Goal: Task Accomplishment & Management: Manage account settings

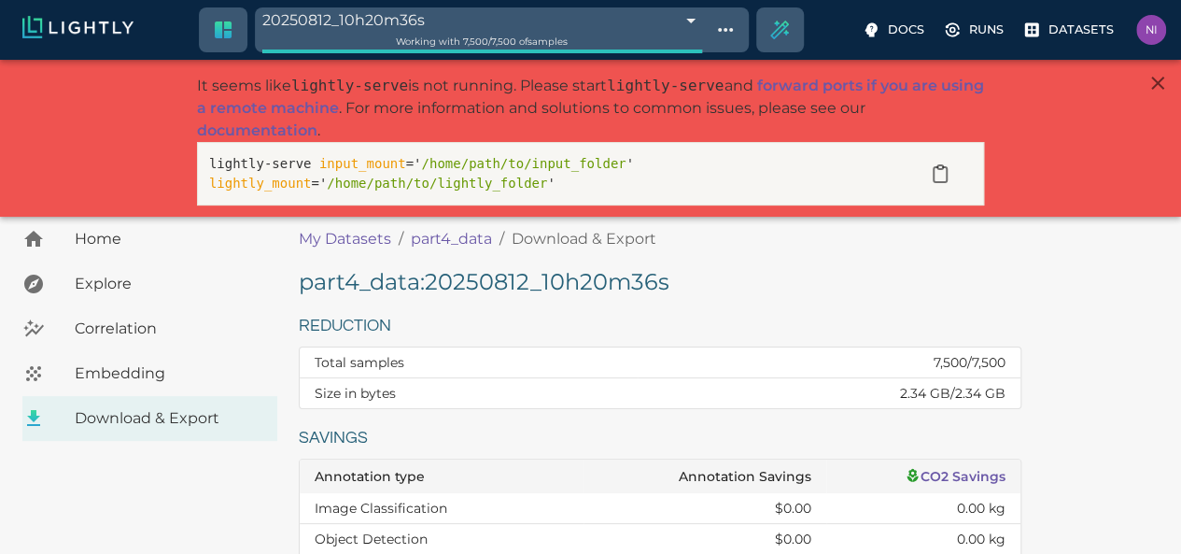
scroll to position [43, 0]
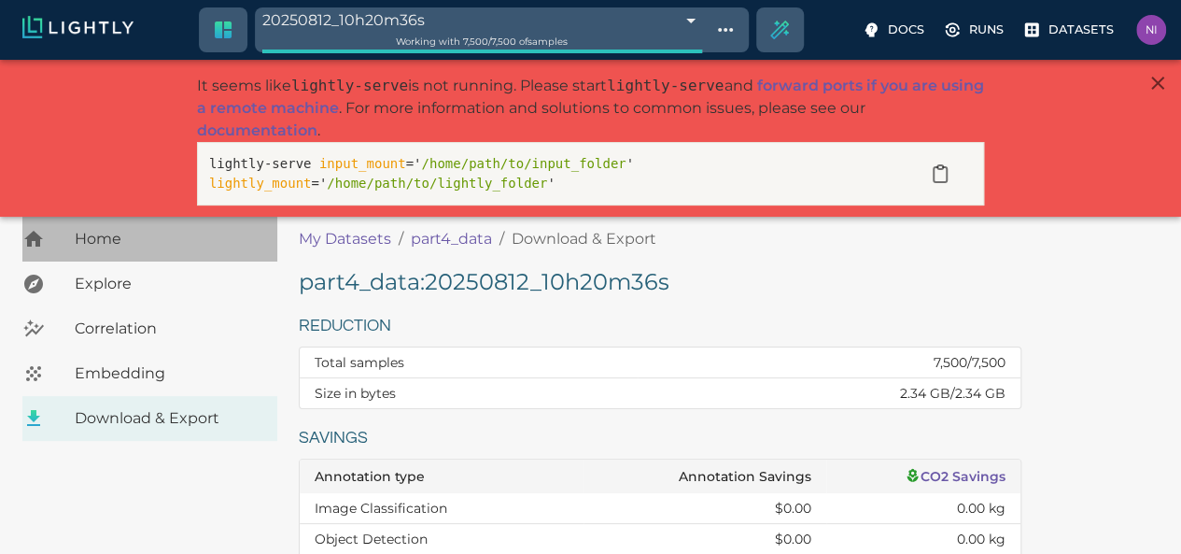
click at [105, 231] on span "Home" at bounding box center [169, 239] width 188 height 22
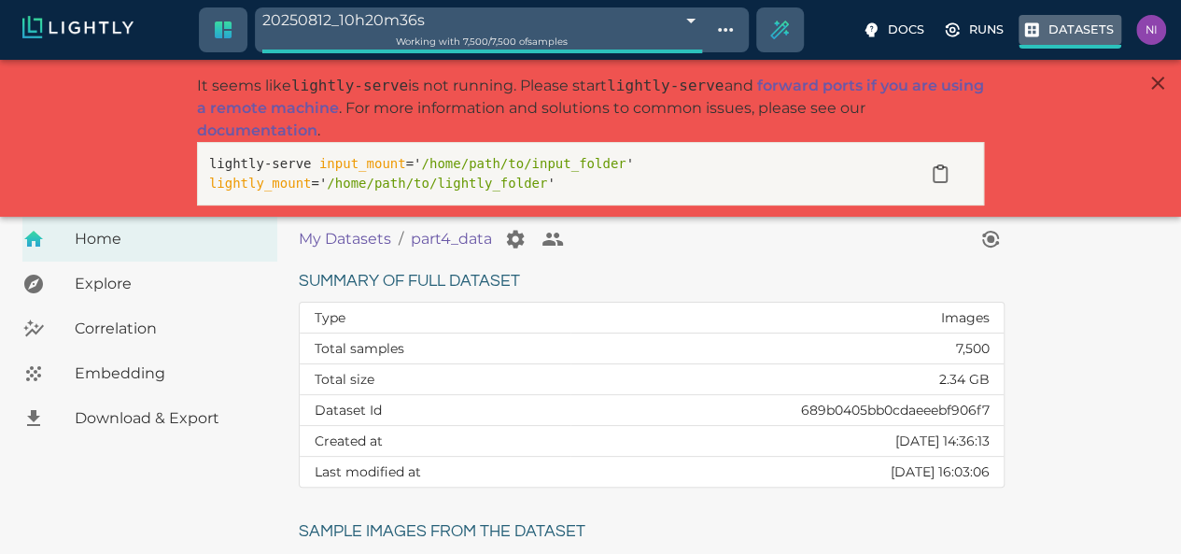
click at [1048, 21] on p "Datasets" at bounding box center [1080, 30] width 65 height 18
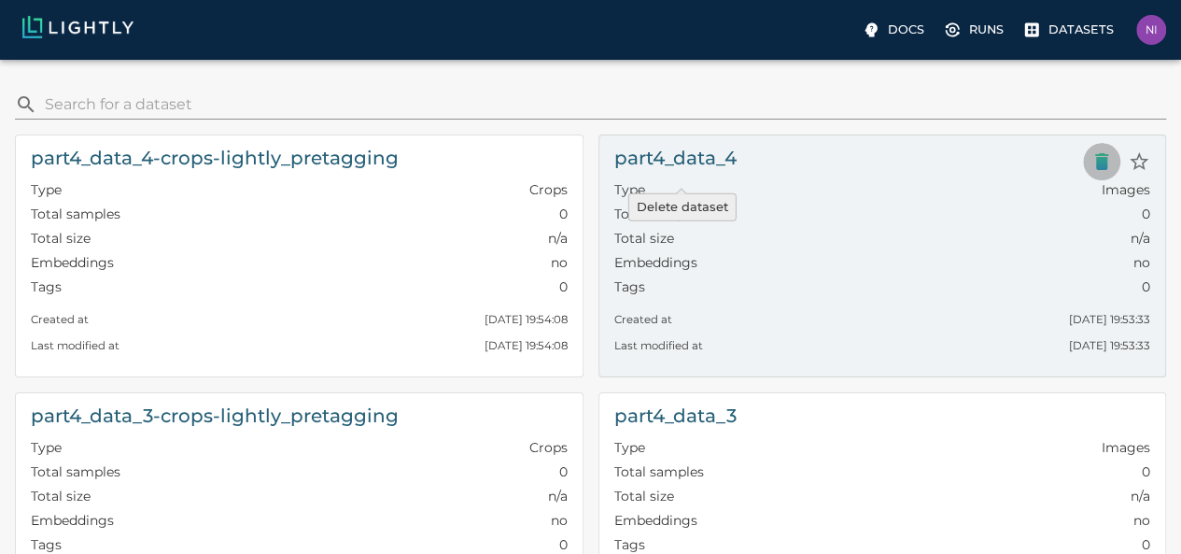
click at [1095, 161] on icon "Delete dataset" at bounding box center [1101, 161] width 13 height 17
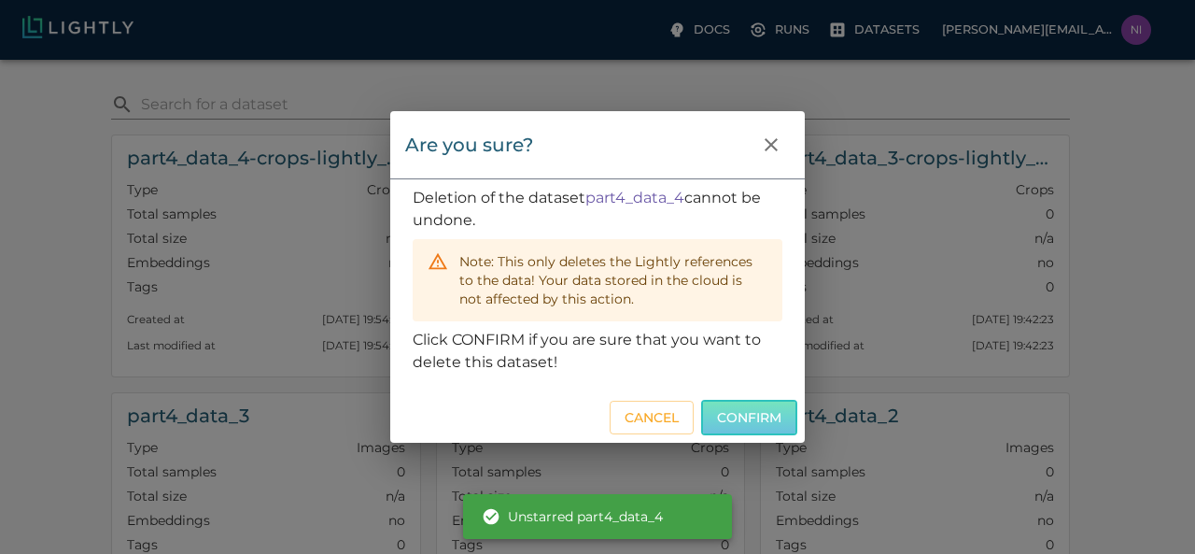
click at [726, 408] on button "Confirm" at bounding box center [749, 418] width 96 height 36
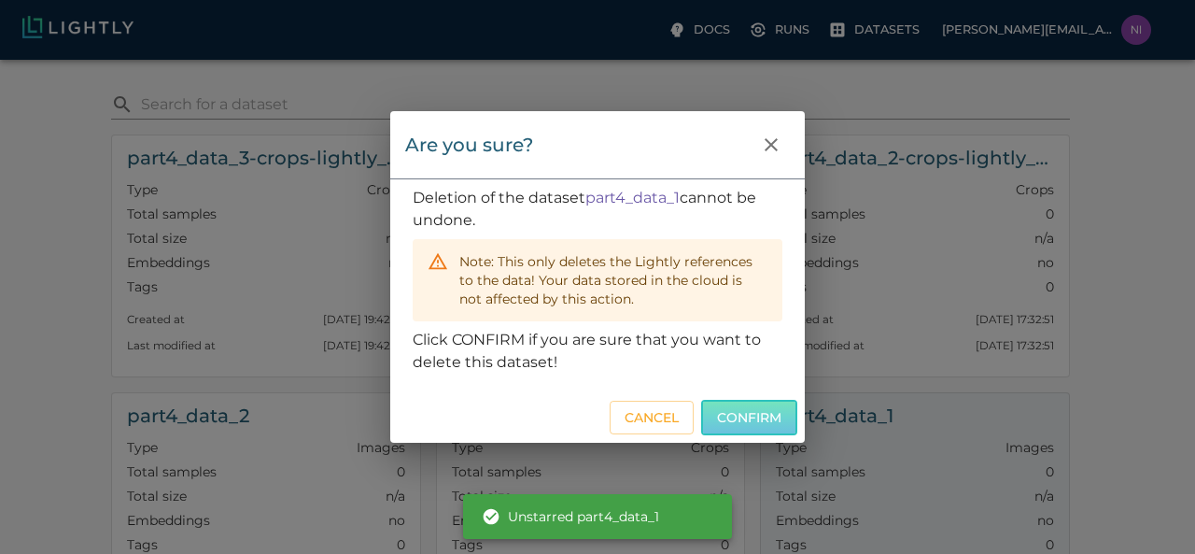
click at [743, 414] on button "Confirm" at bounding box center [749, 418] width 96 height 36
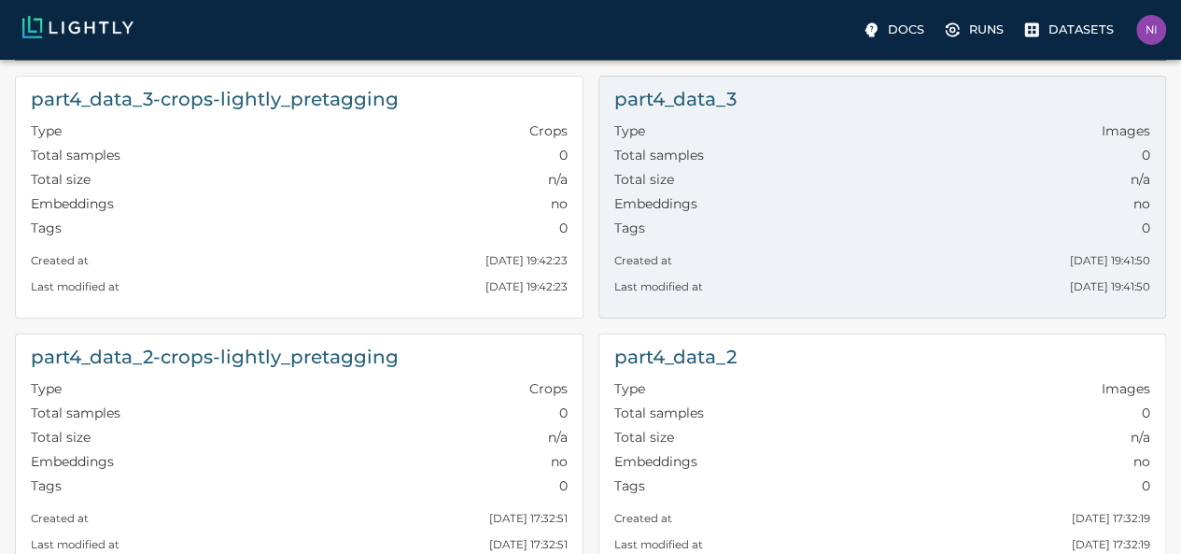
scroll to position [47, 0]
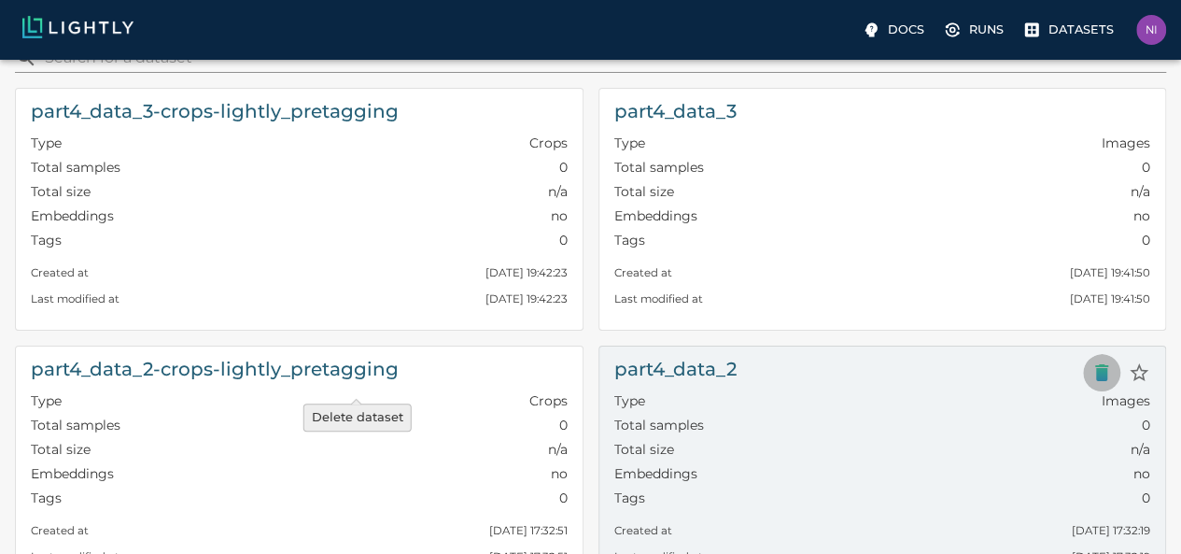
click at [1090, 362] on icon "Delete dataset" at bounding box center [1101, 372] width 22 height 22
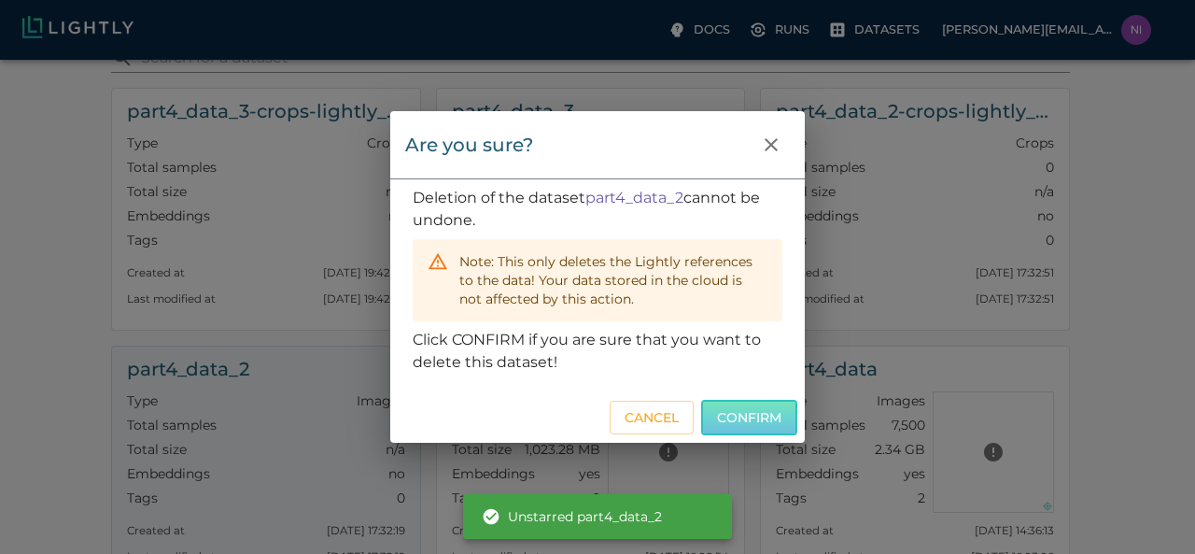
click at [731, 406] on button "Confirm" at bounding box center [749, 418] width 96 height 36
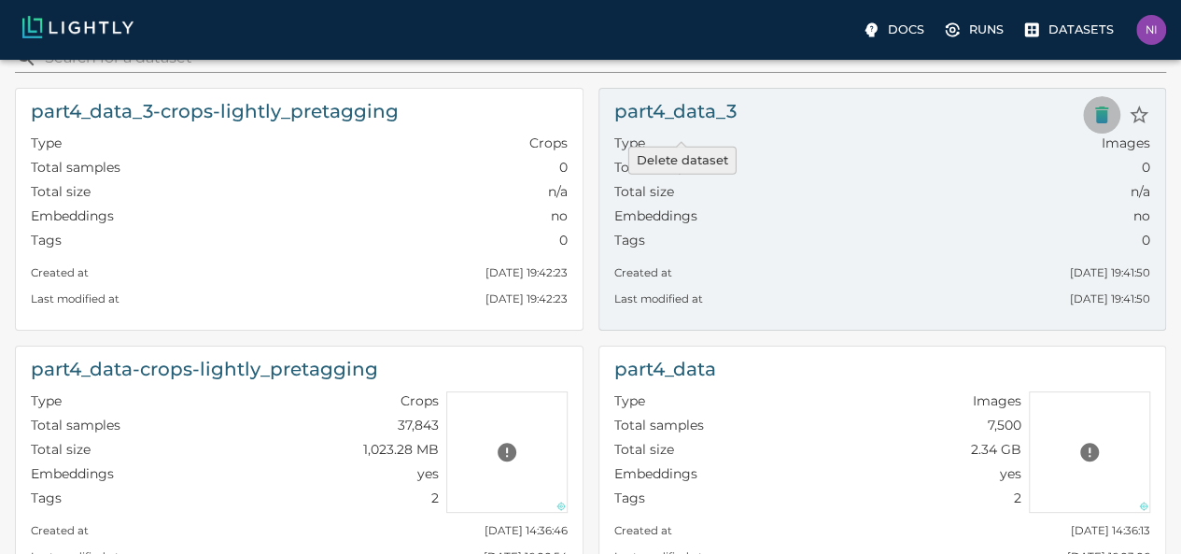
click at [1095, 115] on icon "Delete dataset" at bounding box center [1101, 114] width 13 height 17
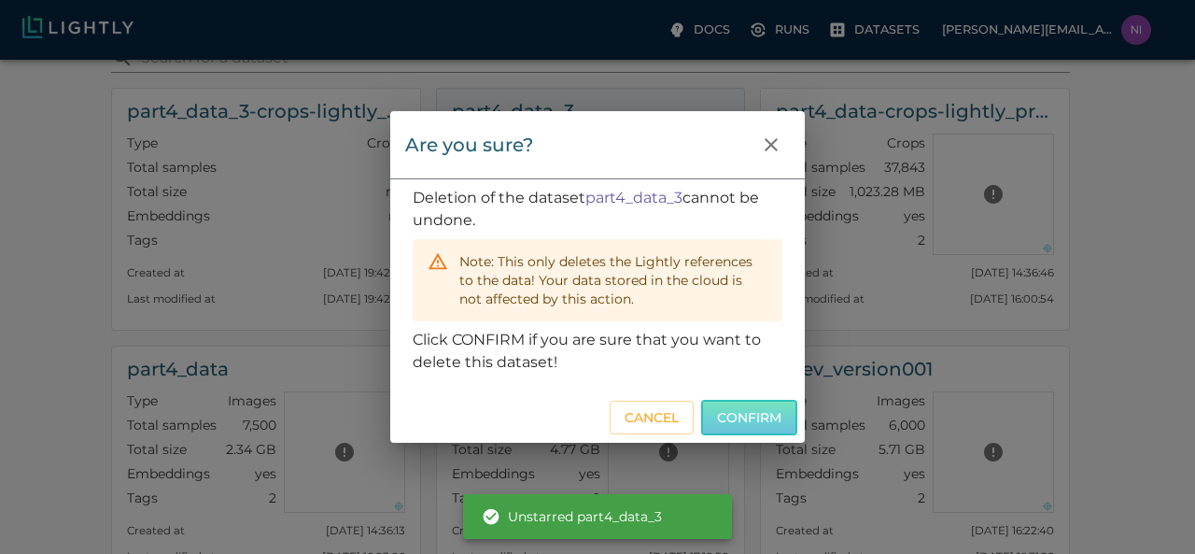
click at [762, 423] on button "Confirm" at bounding box center [749, 418] width 96 height 36
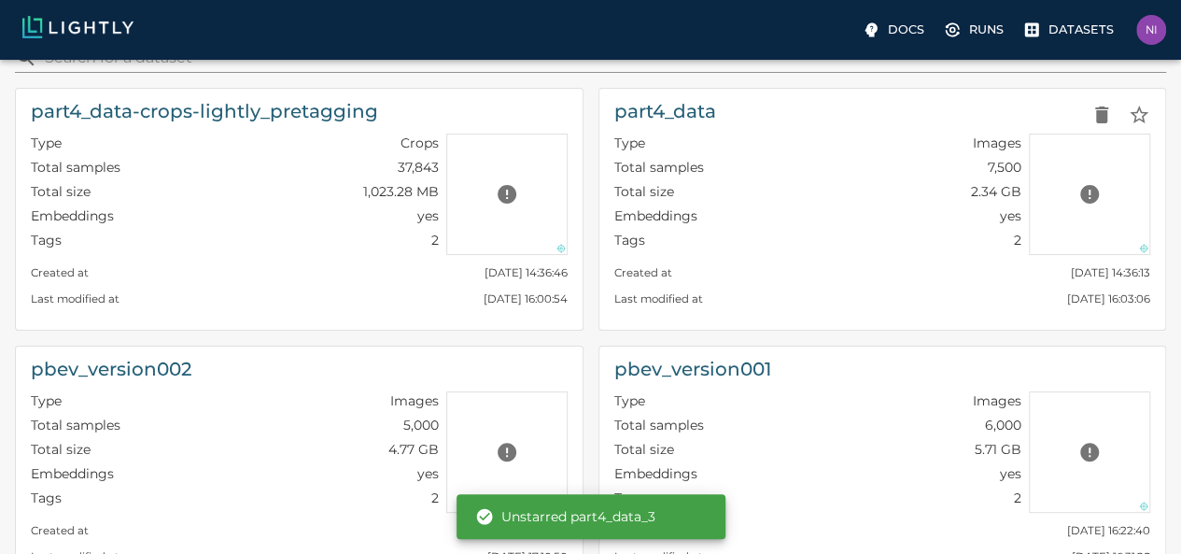
scroll to position [0, 0]
